Goal: Book appointment/travel/reservation

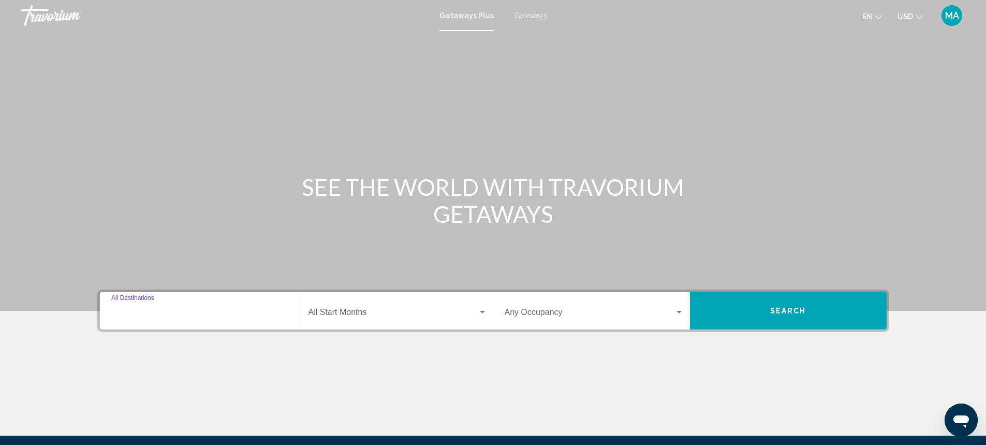
click at [215, 312] on input "Destination All Destinations" at bounding box center [200, 314] width 179 height 9
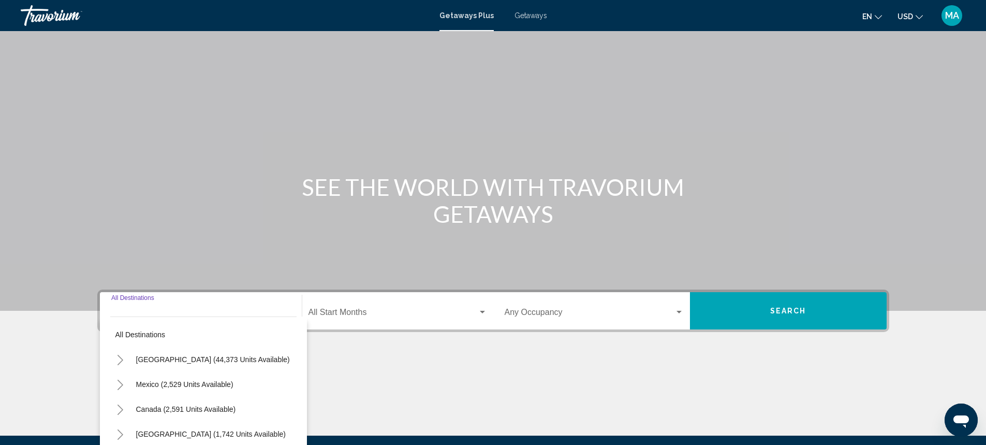
scroll to position [118, 0]
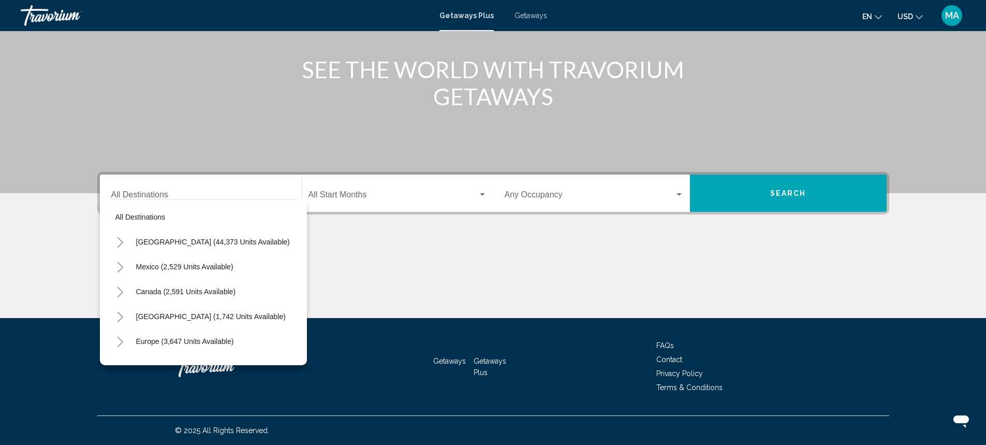
click at [349, 240] on div "Main content" at bounding box center [493, 279] width 792 height 78
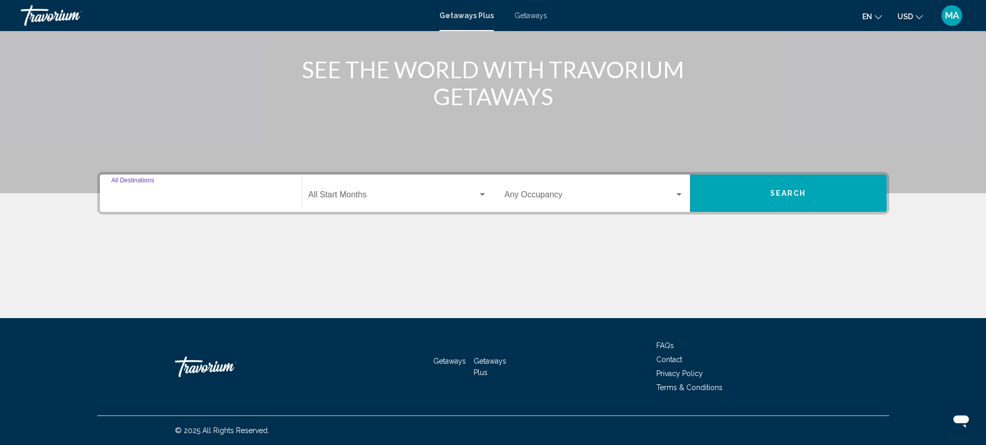
click at [218, 192] on input "Destination All Destinations" at bounding box center [200, 196] width 179 height 9
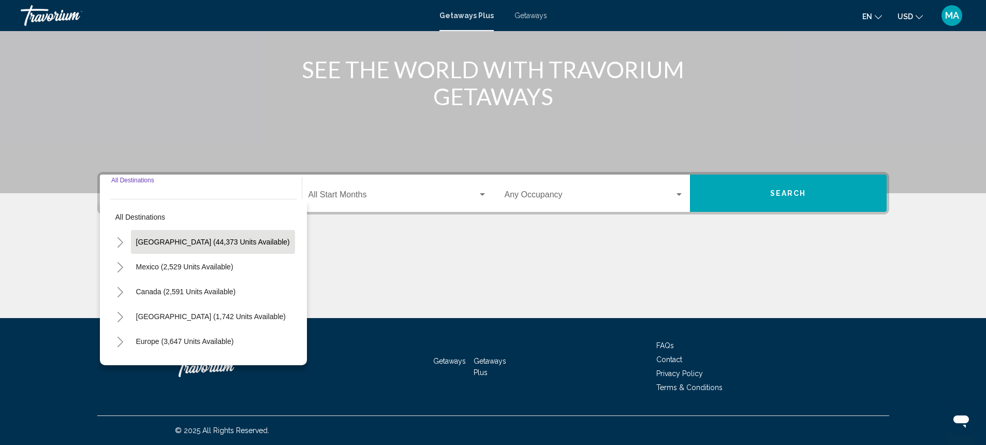
click at [166, 242] on span "[GEOGRAPHIC_DATA] (44,373 units available)" at bounding box center [213, 242] width 154 height 8
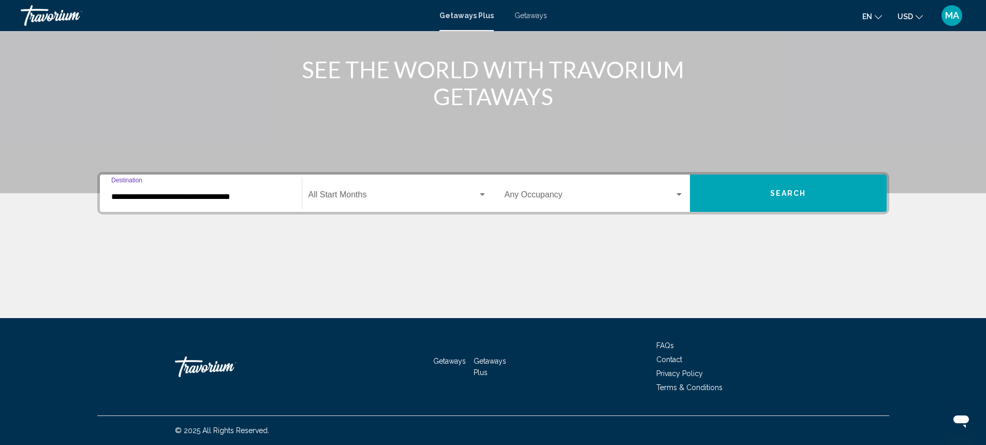
click at [255, 197] on input "**********" at bounding box center [200, 196] width 179 height 9
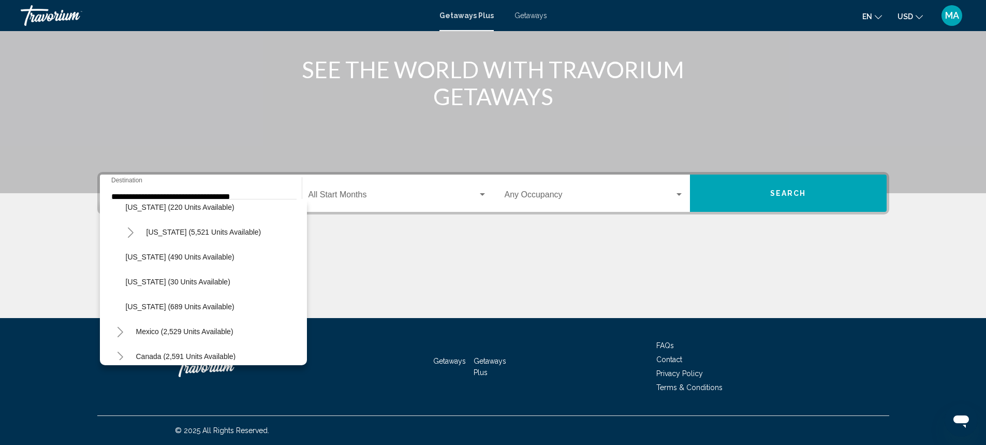
scroll to position [959, 0]
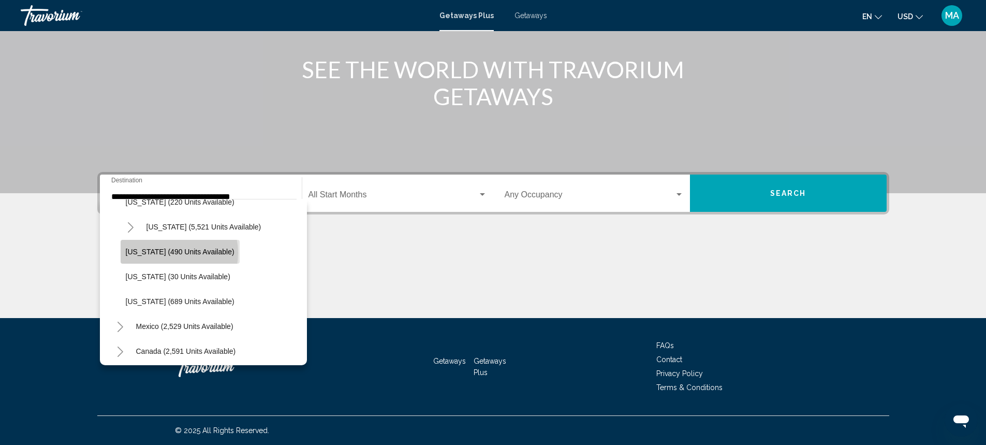
click at [165, 253] on span "[US_STATE] (490 units available)" at bounding box center [180, 251] width 109 height 8
type input "**********"
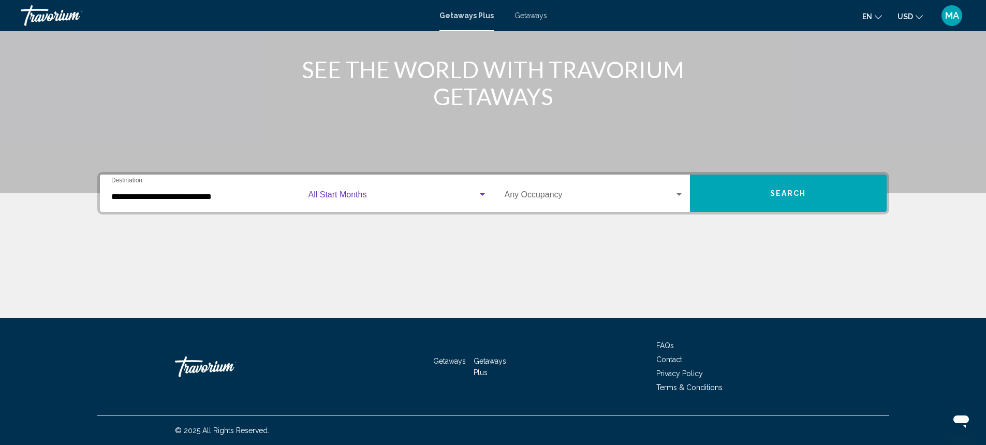
click at [482, 191] on div "Search widget" at bounding box center [482, 194] width 9 height 8
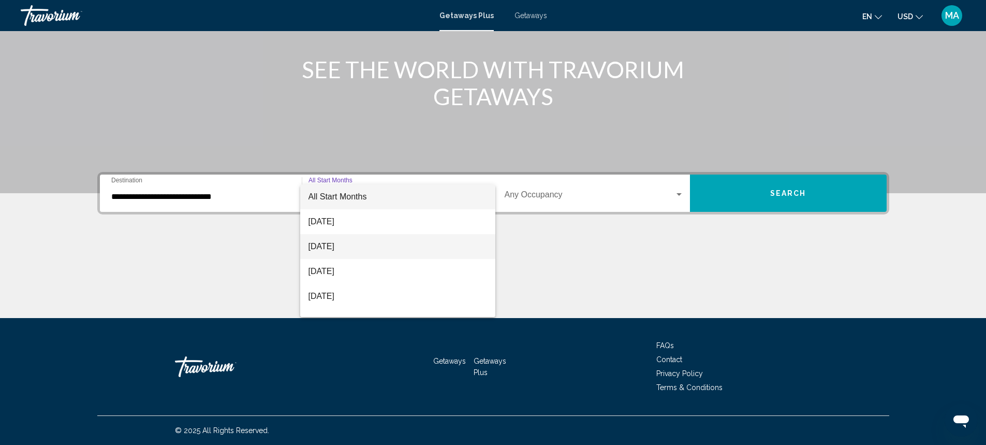
click at [347, 243] on span "[DATE]" at bounding box center [398, 246] width 179 height 25
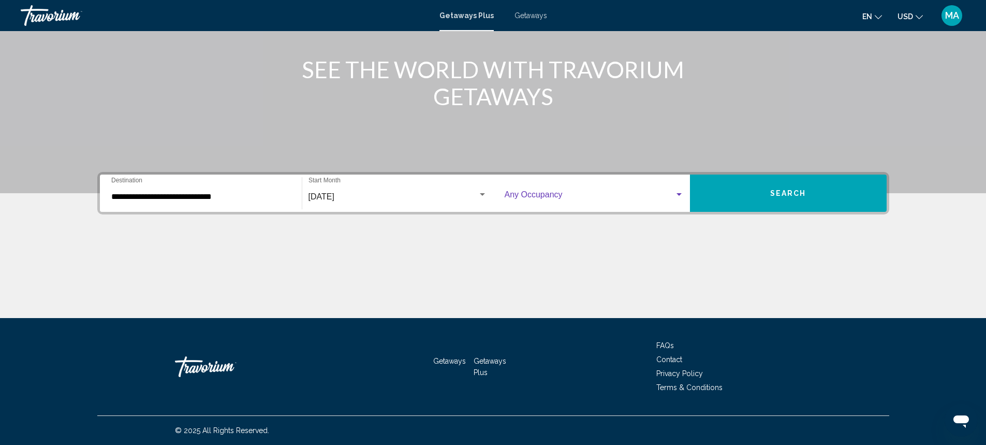
click at [679, 192] on div "Search widget" at bounding box center [678, 194] width 9 height 8
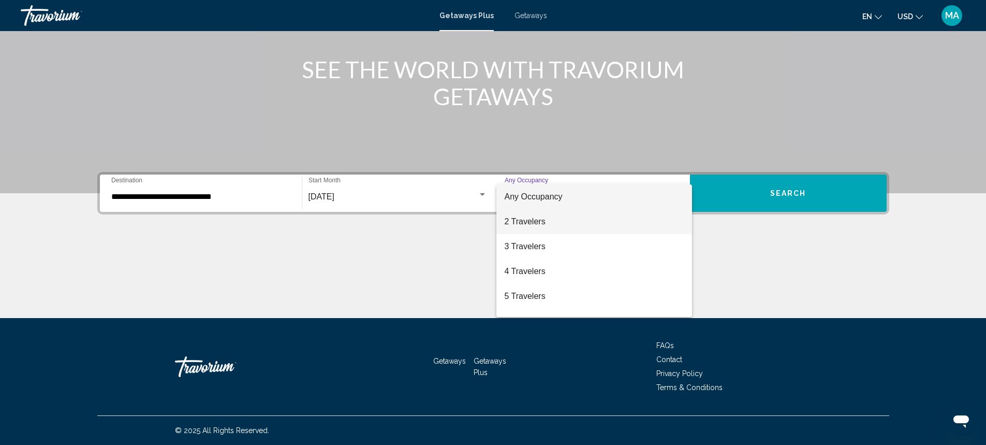
click at [539, 227] on span "2 Travelers" at bounding box center [594, 221] width 179 height 25
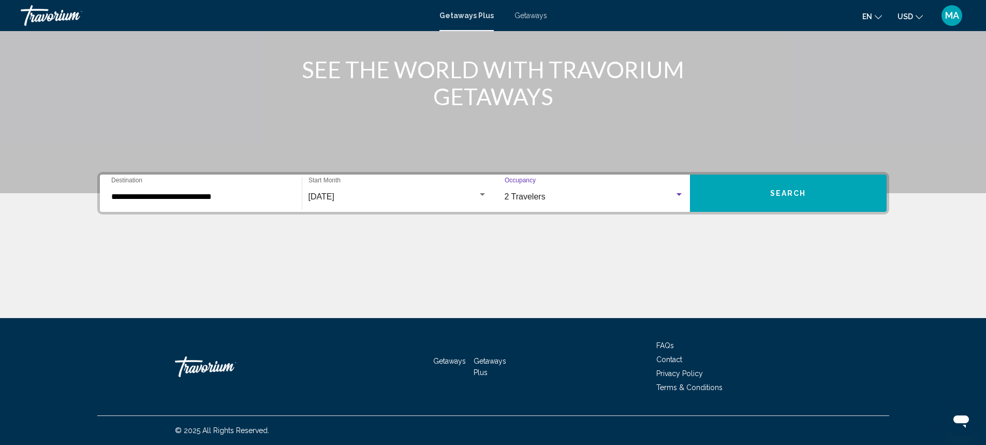
click at [817, 198] on button "Search" at bounding box center [788, 192] width 197 height 37
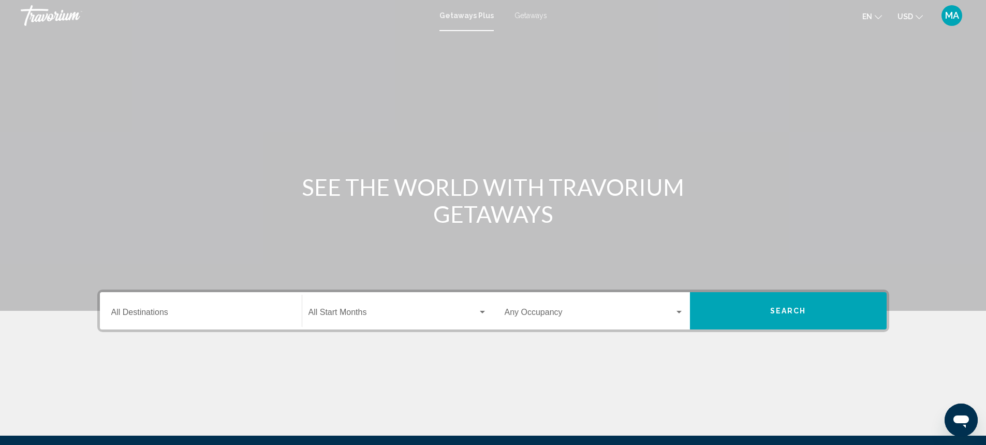
click at [286, 305] on div "Destination All Destinations" at bounding box center [200, 311] width 179 height 33
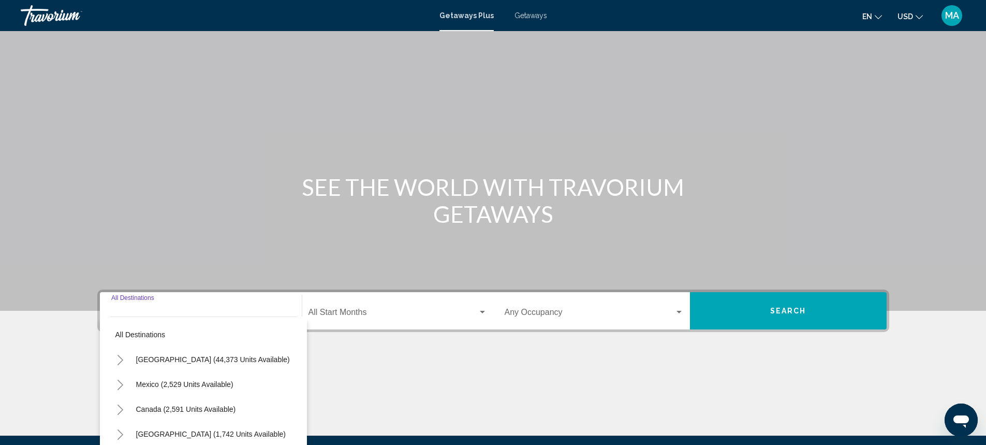
scroll to position [118, 0]
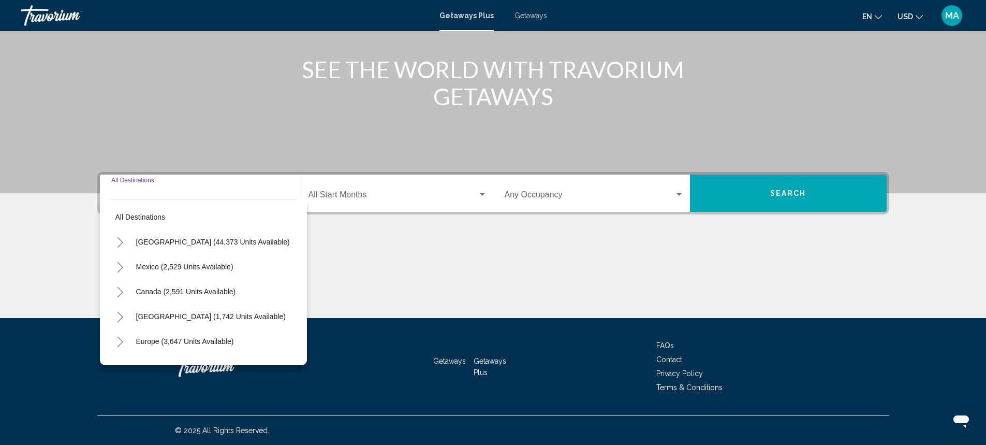
click at [124, 240] on button "Toggle United States (44,373 units available)" at bounding box center [120, 241] width 21 height 21
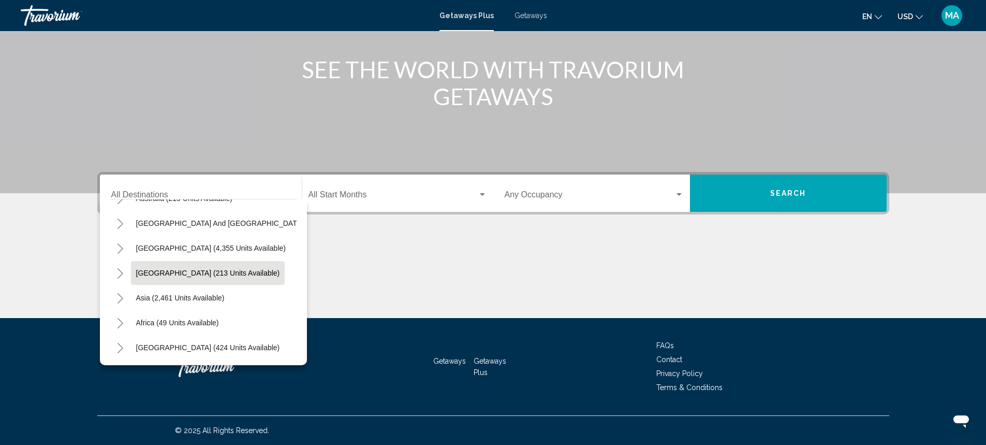
scroll to position [1194, 0]
click at [120, 318] on icon "Toggle Africa (49 units available)" at bounding box center [120, 323] width 8 height 10
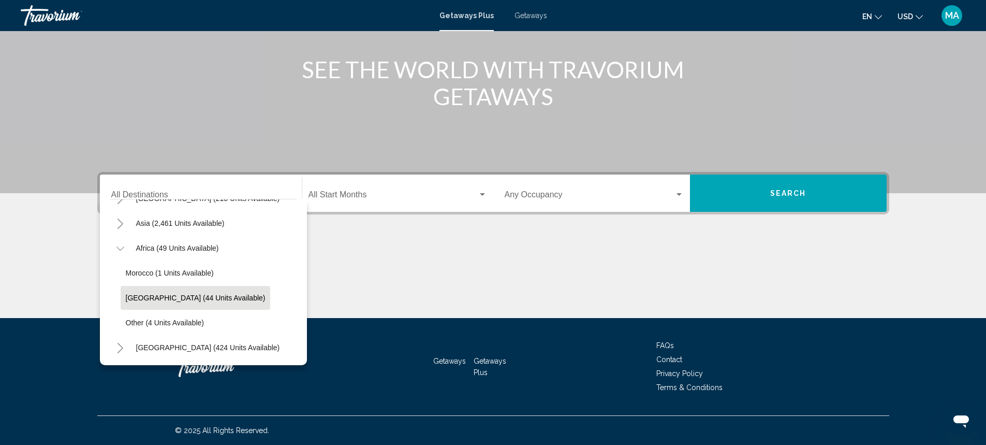
scroll to position [1269, 0]
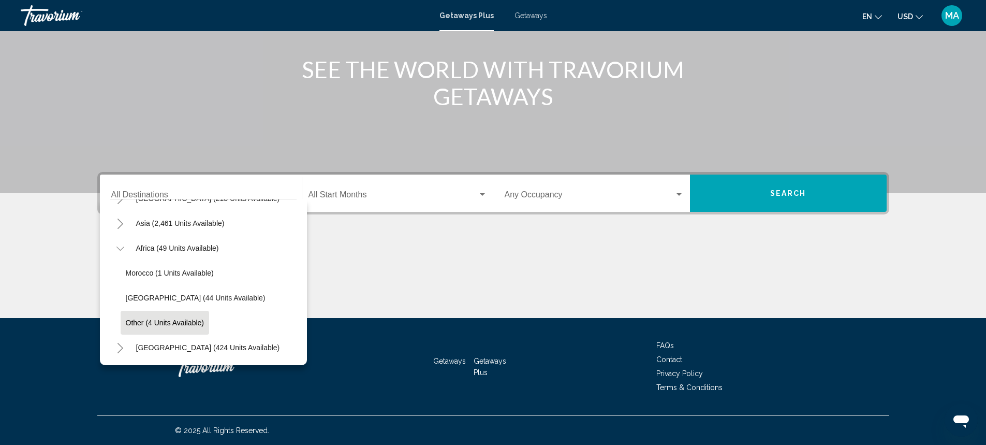
click at [156, 318] on span "Other (4 units available)" at bounding box center [165, 322] width 78 height 8
type input "**********"
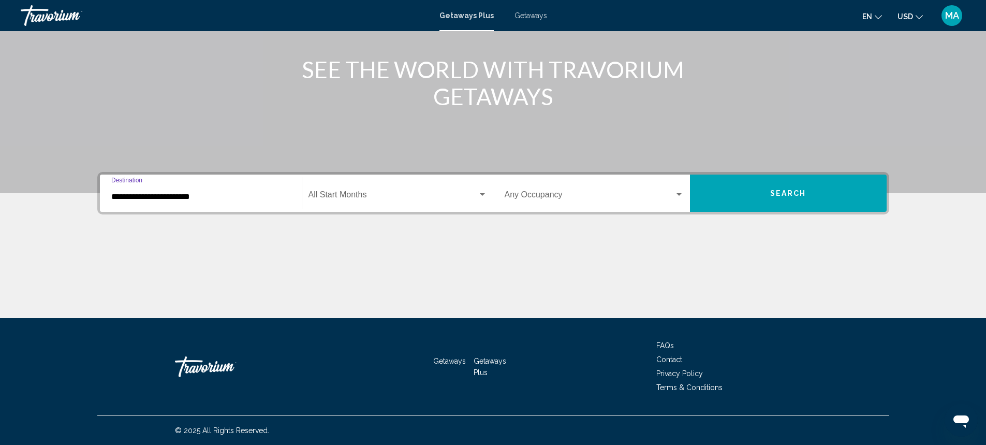
click at [482, 195] on div "Search widget" at bounding box center [482, 194] width 9 height 8
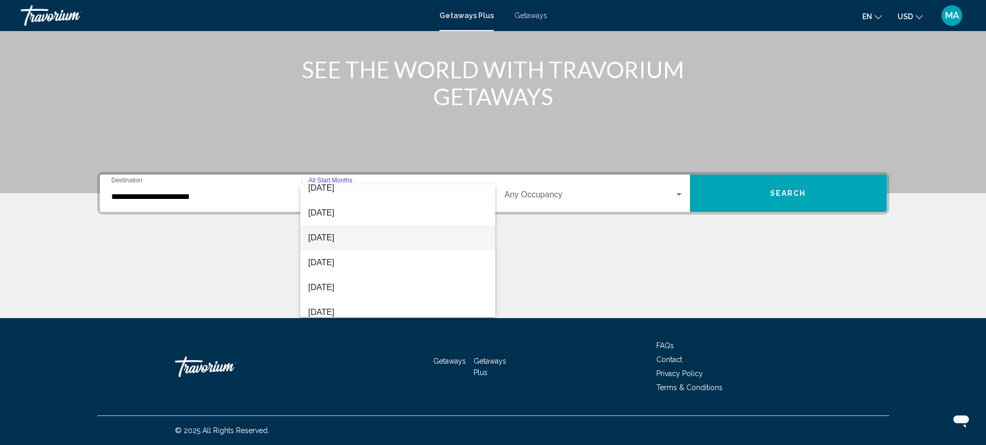
scroll to position [104, 0]
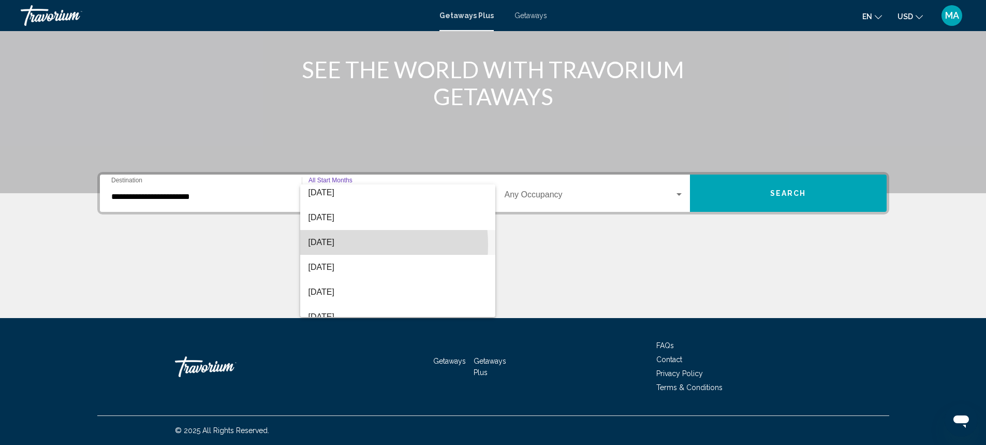
click at [335, 245] on span "[DATE]" at bounding box center [398, 242] width 179 height 25
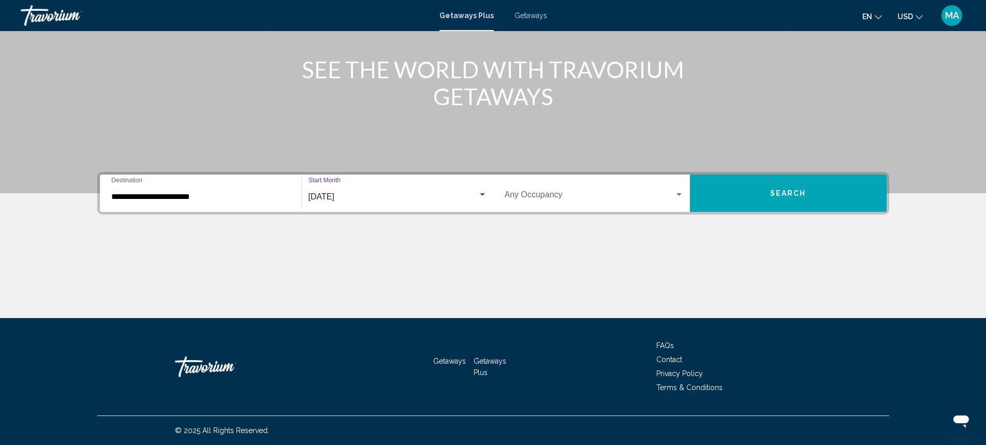
click at [679, 193] on div "Search widget" at bounding box center [678, 194] width 9 height 8
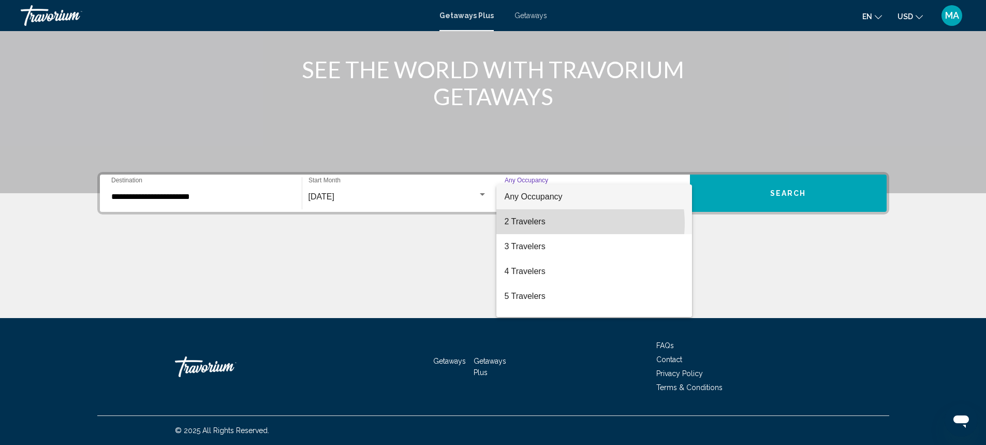
click at [570, 223] on span "2 Travelers" at bounding box center [594, 221] width 179 height 25
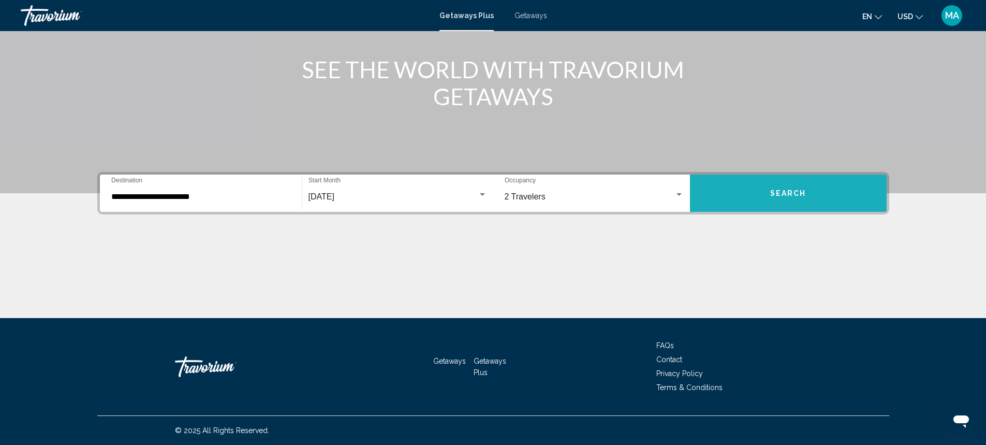
click at [787, 198] on button "Search" at bounding box center [788, 192] width 197 height 37
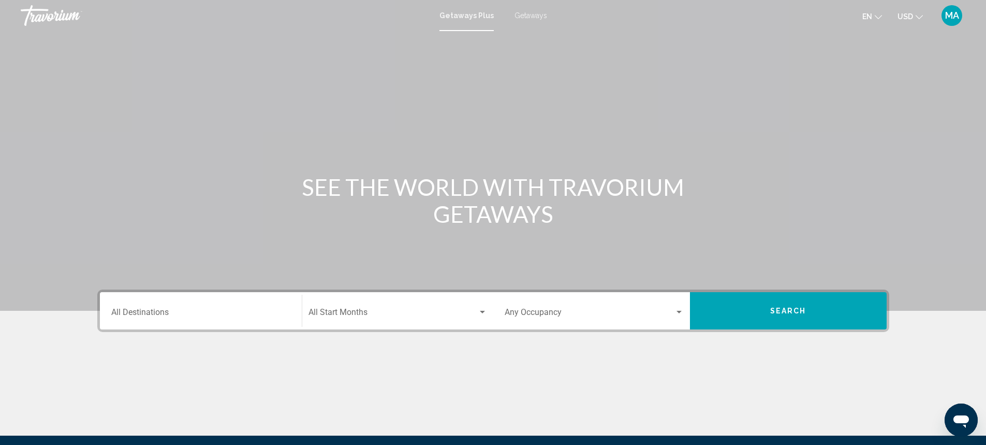
click at [483, 311] on div "Search widget" at bounding box center [482, 312] width 5 height 3
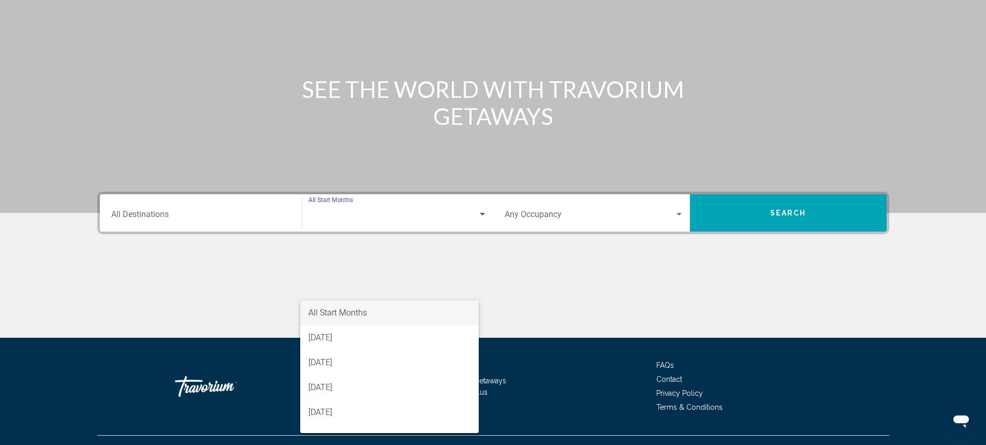
scroll to position [118, 0]
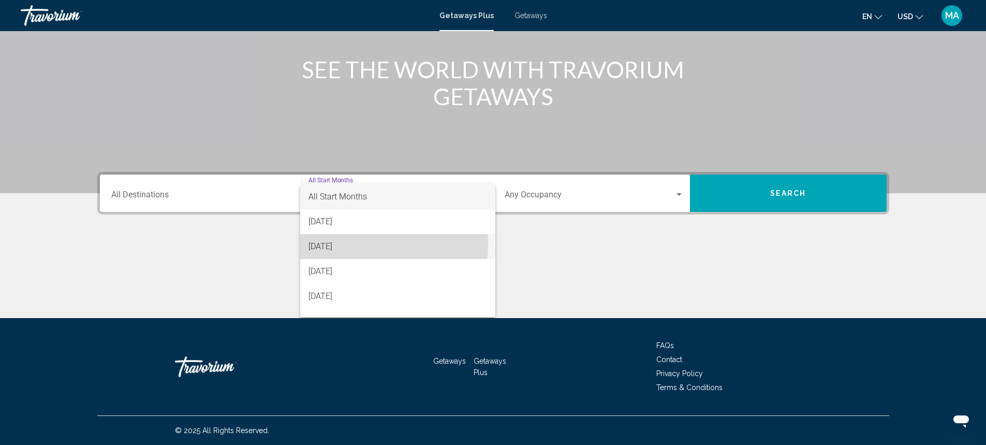
click at [343, 244] on span "[DATE]" at bounding box center [398, 246] width 179 height 25
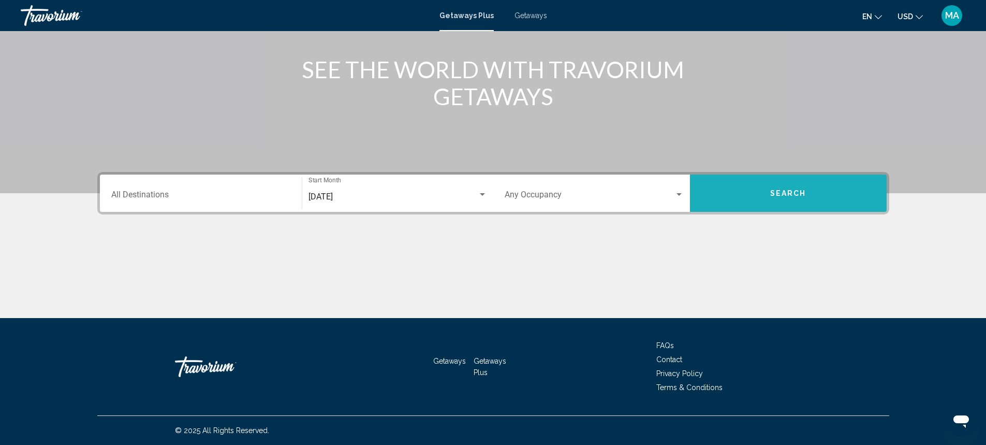
click at [814, 197] on button "Search" at bounding box center [788, 192] width 197 height 37
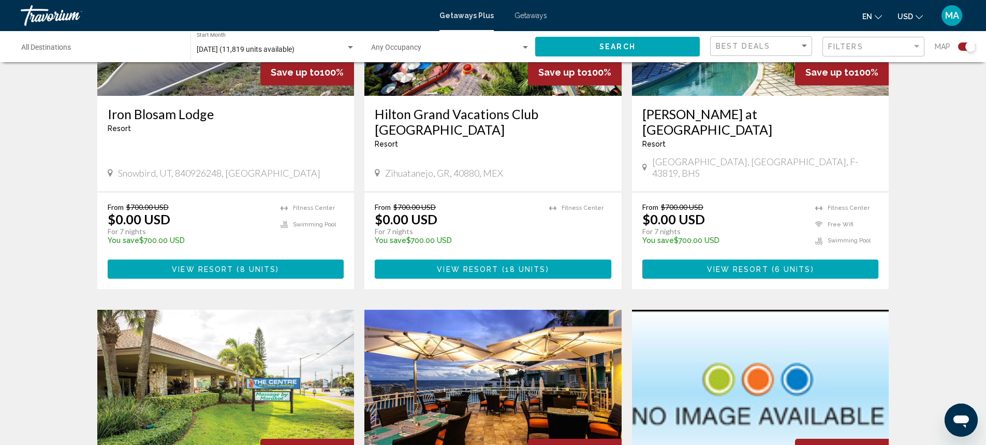
scroll to position [1501, 0]
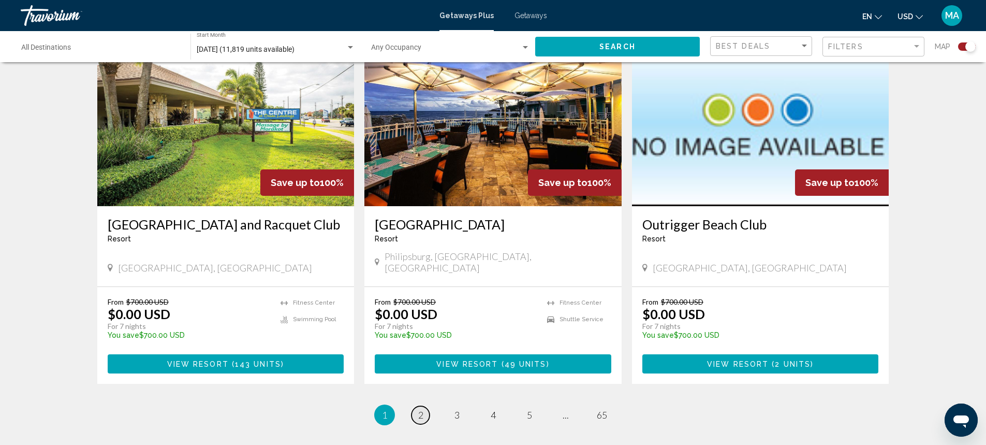
click at [423, 406] on link "page 2" at bounding box center [421, 415] width 18 height 18
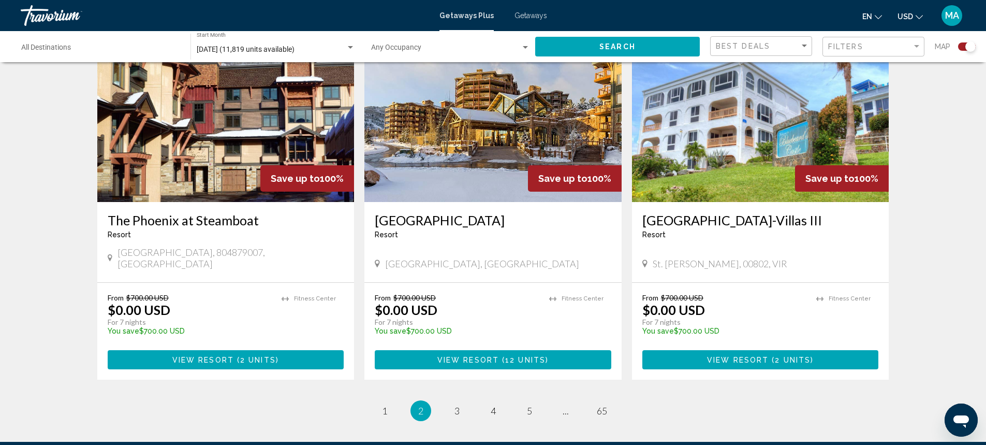
scroll to position [1553, 0]
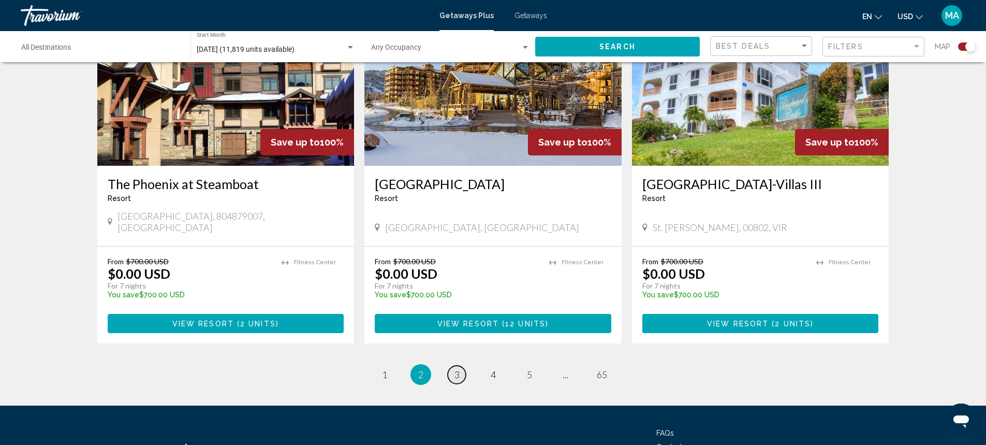
click at [456, 369] on span "3" at bounding box center [456, 374] width 5 height 11
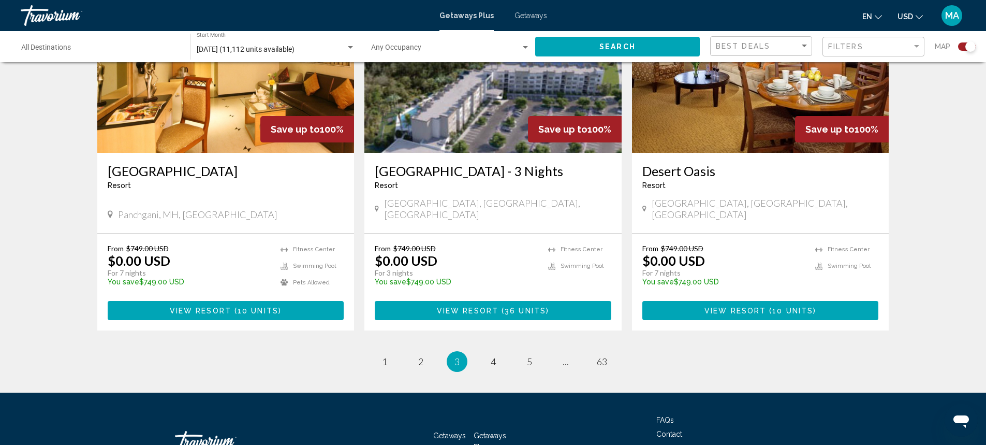
scroll to position [1564, 0]
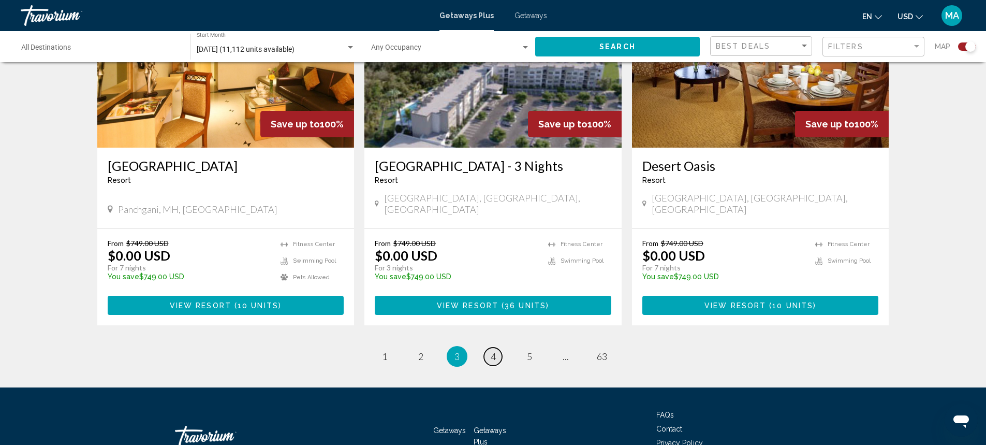
click at [497, 347] on link "page 4" at bounding box center [493, 356] width 18 height 18
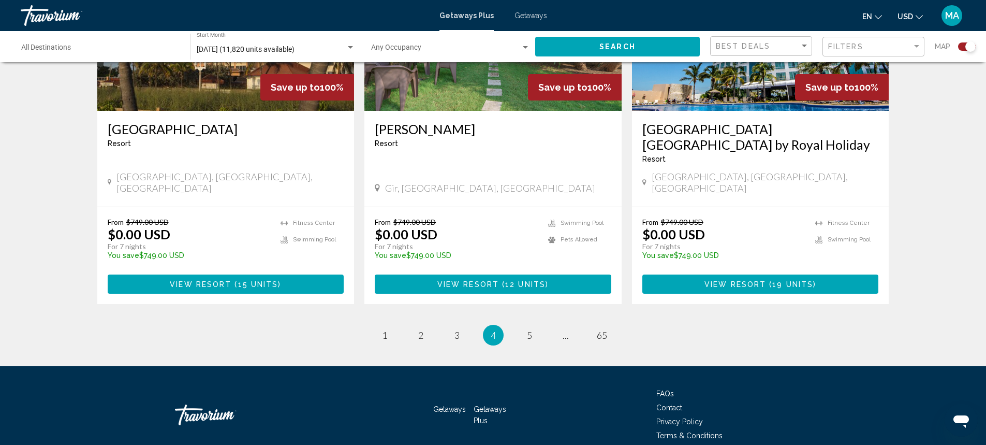
scroll to position [1610, 0]
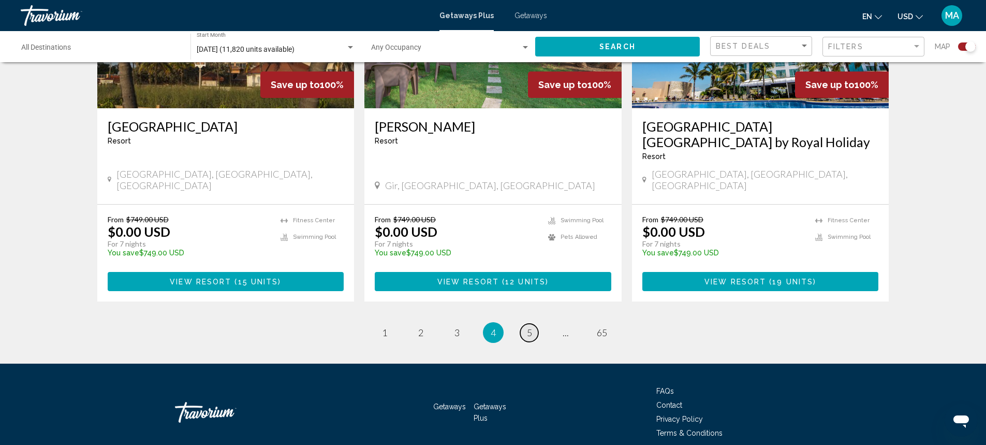
click at [526, 324] on link "page 5" at bounding box center [529, 333] width 18 height 18
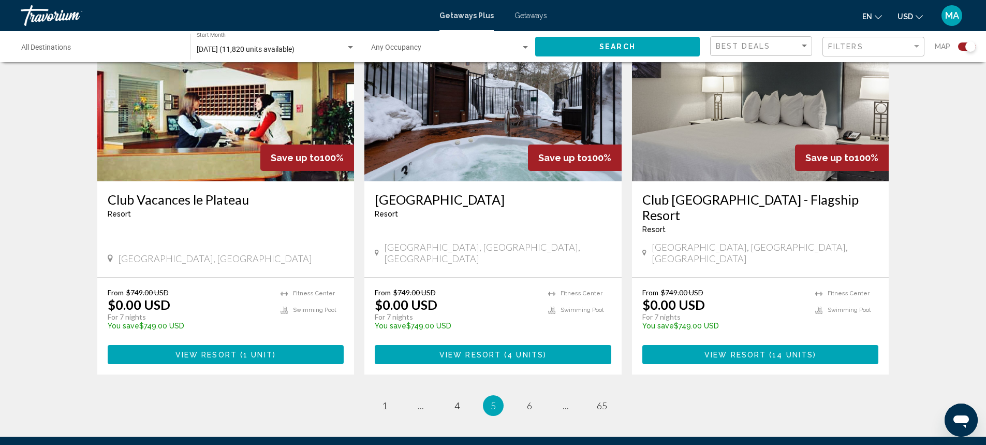
scroll to position [1579, 0]
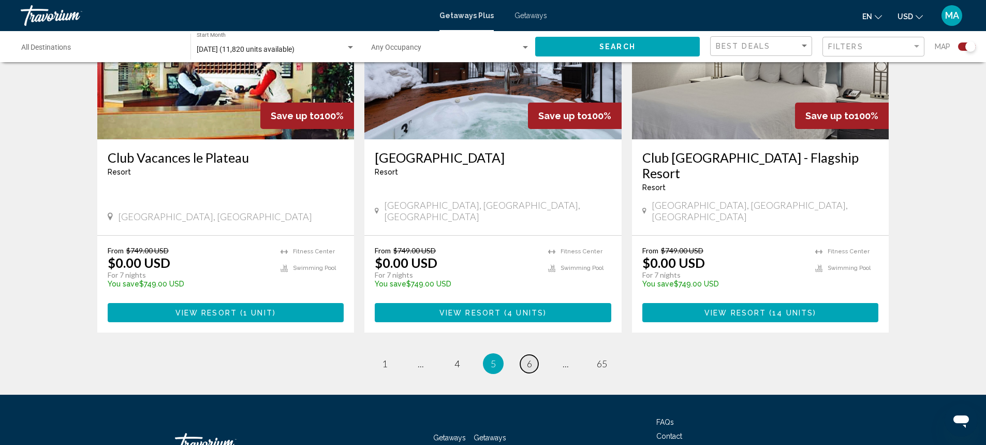
click at [529, 358] on span "6" at bounding box center [529, 363] width 5 height 11
